Goal: Information Seeking & Learning: Check status

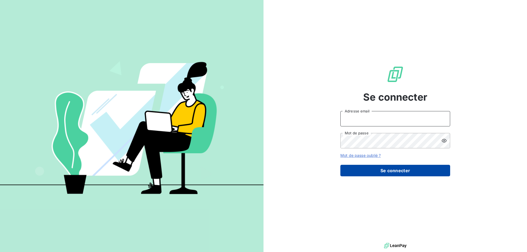
type input "[PERSON_NAME][EMAIL_ADDRESS][PERSON_NAME][DOMAIN_NAME]"
drag, startPoint x: 368, startPoint y: 171, endPoint x: 373, endPoint y: 172, distance: 4.5
click at [368, 171] on button "Se connecter" at bounding box center [395, 171] width 110 height 12
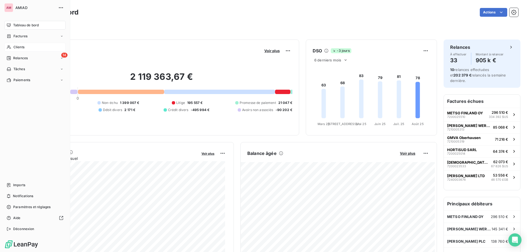
click at [23, 46] on span "Clients" at bounding box center [18, 47] width 11 height 5
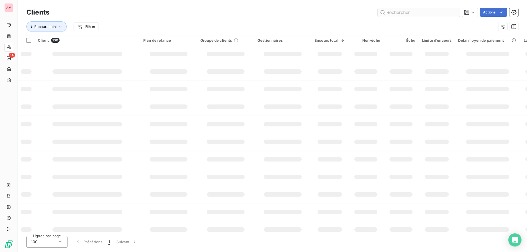
click at [415, 14] on input "text" at bounding box center [419, 12] width 82 height 9
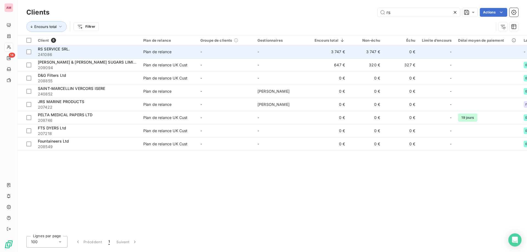
type input "rs"
click at [89, 52] on span "241086" at bounding box center [87, 54] width 99 height 5
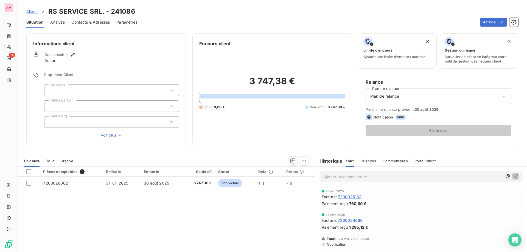
click at [137, 190] on div "Pièces comptables 1 Émise le Échue le Solde dû Statut Délai Retard 7200026062 3…" at bounding box center [166, 220] width 297 height 106
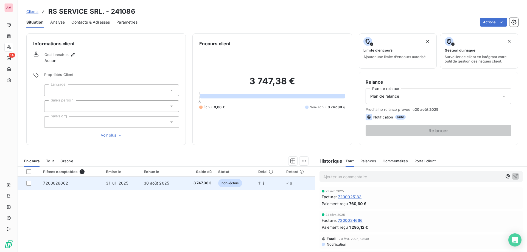
click at [138, 187] on td "31 juil. 2025" at bounding box center [122, 183] width 38 height 13
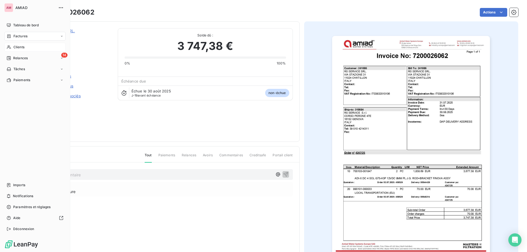
click at [16, 49] on span "Clients" at bounding box center [18, 47] width 11 height 5
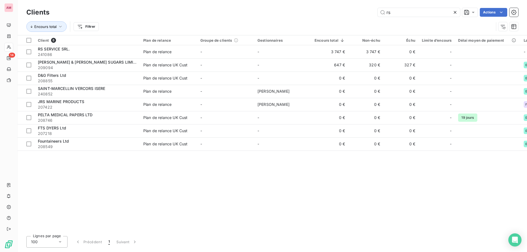
drag, startPoint x: 455, startPoint y: 15, endPoint x: 417, endPoint y: 20, distance: 38.2
click at [455, 15] on div at bounding box center [456, 12] width 8 height 9
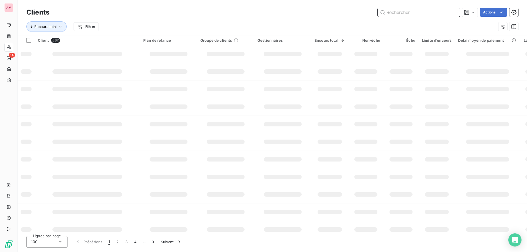
click at [414, 14] on input "text" at bounding box center [419, 12] width 82 height 9
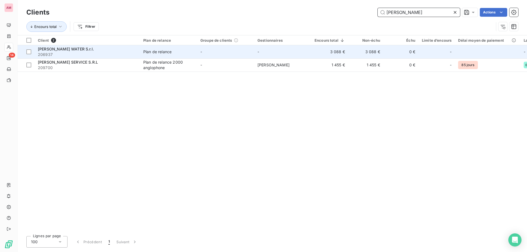
type input "giotto"
click at [89, 52] on span "206937" at bounding box center [87, 54] width 99 height 5
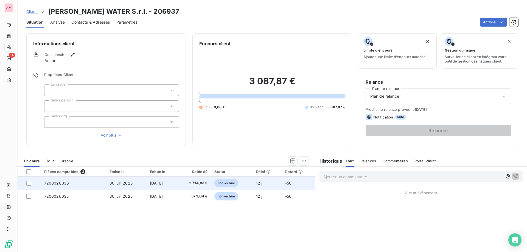
click at [248, 187] on td "non-échue" at bounding box center [232, 183] width 42 height 13
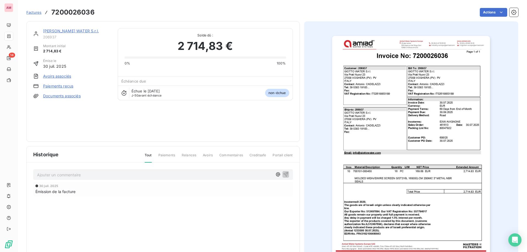
click at [54, 31] on link "GIOTTO WATER S.r.l." at bounding box center [71, 31] width 56 height 5
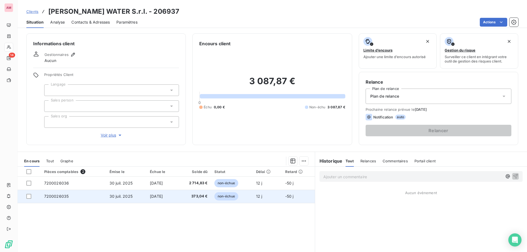
click at [216, 199] on td "non-échue" at bounding box center [232, 196] width 42 height 13
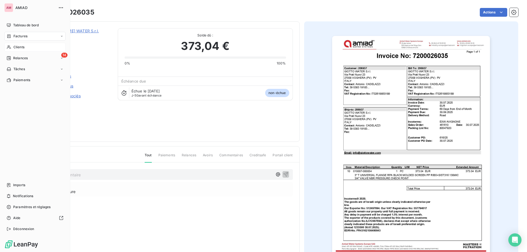
click at [7, 47] on icon at bounding box center [9, 47] width 5 height 4
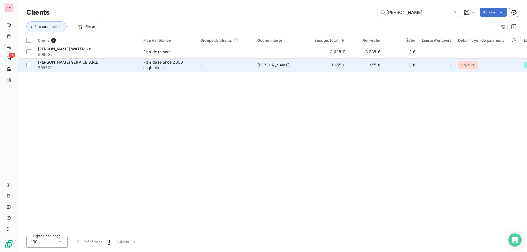
click at [80, 64] on span "GIOTTO SERVICE S.R.L" at bounding box center [68, 62] width 60 height 5
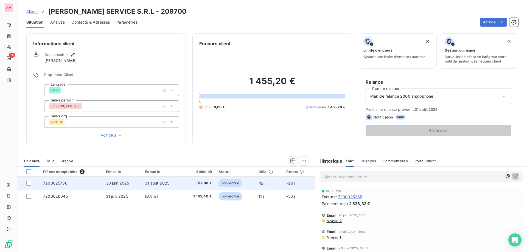
click at [210, 186] on td "312,80 €" at bounding box center [198, 183] width 33 height 13
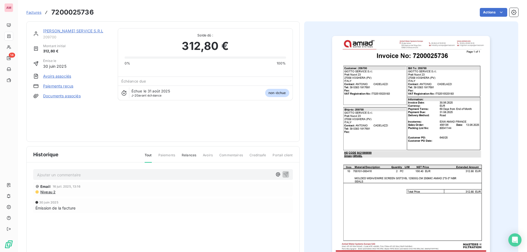
click at [49, 34] on div "GIOTTO SERVICE S.R.L 209700" at bounding box center [77, 33] width 68 height 11
click at [50, 33] on link "GIOTTO SERVICE S.R.L" at bounding box center [73, 31] width 60 height 5
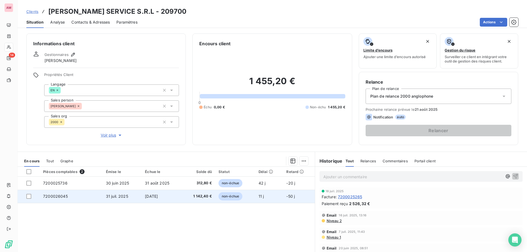
click at [87, 192] on td "7200026045" at bounding box center [71, 196] width 63 height 13
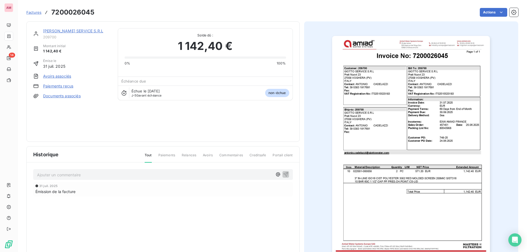
click at [216, 202] on div "31 juil. 2025 Émission de la facture" at bounding box center [163, 200] width 260 height 36
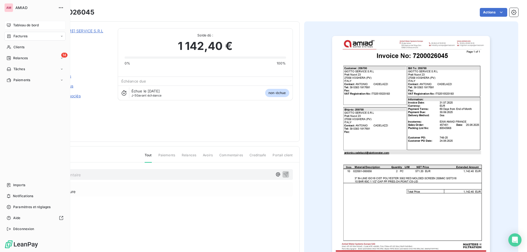
click at [10, 24] on icon at bounding box center [9, 25] width 4 height 4
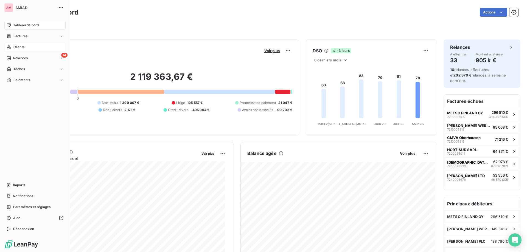
click at [10, 46] on icon at bounding box center [9, 47] width 5 height 4
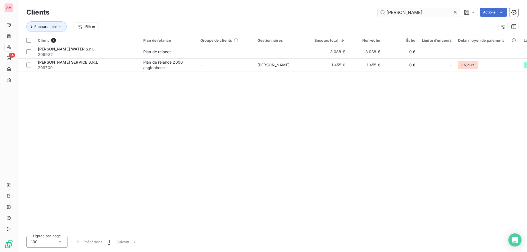
drag, startPoint x: 457, startPoint y: 11, endPoint x: 442, endPoint y: 14, distance: 15.4
click at [457, 11] on icon at bounding box center [454, 12] width 5 height 5
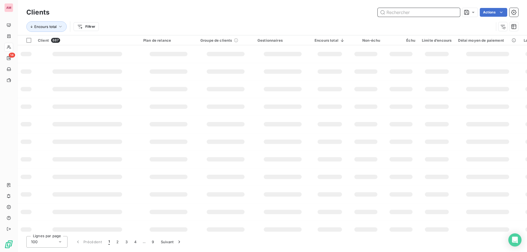
click at [412, 12] on input "text" at bounding box center [419, 12] width 82 height 9
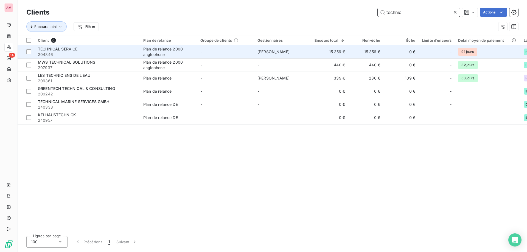
type input "technic"
click at [116, 55] on span "204846" at bounding box center [87, 54] width 99 height 5
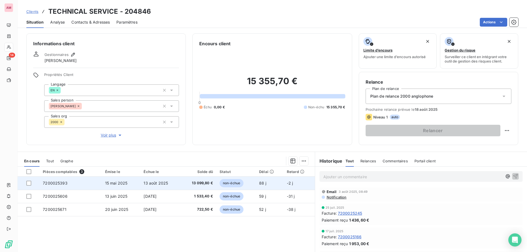
click at [185, 182] on span "13 099,80 €" at bounding box center [198, 183] width 29 height 5
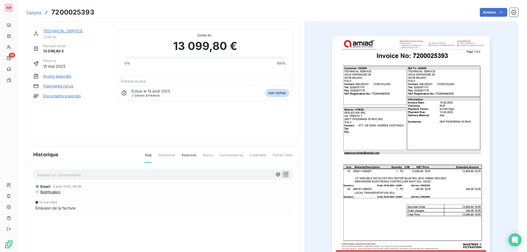
click at [70, 29] on link "TECHNICAL SERVICE" at bounding box center [63, 31] width 40 height 5
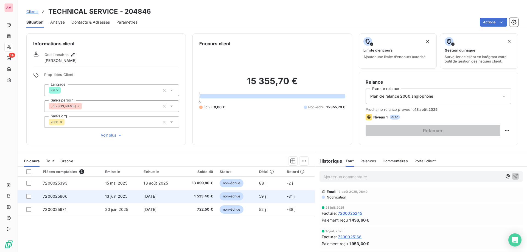
click at [148, 198] on span "11 sept. 2025" at bounding box center [149, 196] width 13 height 5
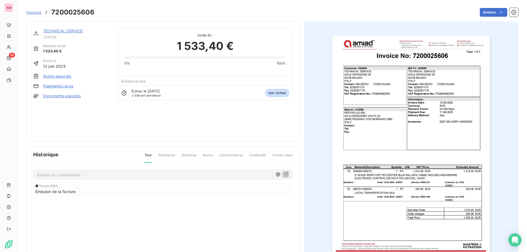
click at [72, 32] on link "TECHNICAL SERVICE" at bounding box center [63, 31] width 40 height 5
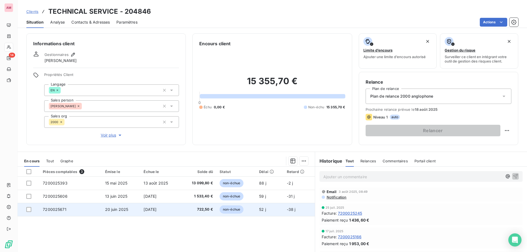
click at [158, 213] on td "18 sept. 2025" at bounding box center [160, 209] width 40 height 13
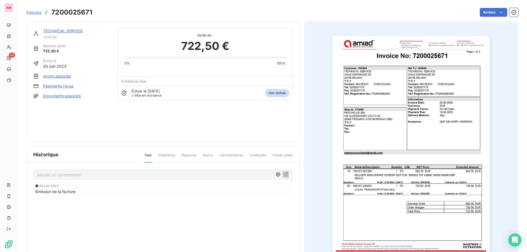
click at [77, 30] on link "TECHNICAL SERVICE" at bounding box center [63, 31] width 40 height 5
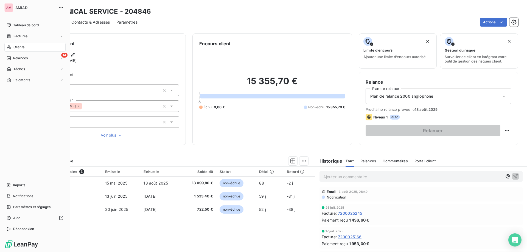
click at [14, 58] on span "Relances" at bounding box center [20, 58] width 15 height 5
